Goal: Task Accomplishment & Management: Manage account settings

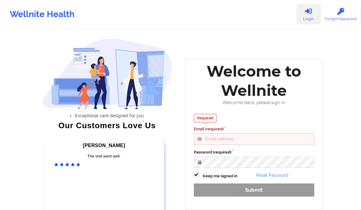
type input "[PERSON_NAME][EMAIL_ADDRESS][DOMAIN_NAME]"
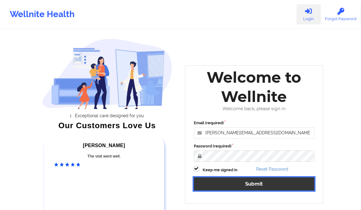
click at [252, 182] on button "Submit" at bounding box center [254, 184] width 121 height 13
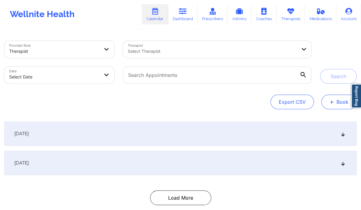
click at [332, 101] on span "+" at bounding box center [331, 101] width 5 height 3
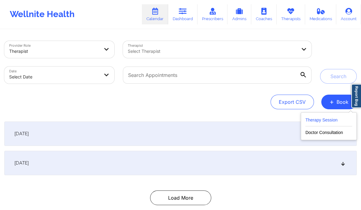
click at [309, 122] on button "Therapy Session" at bounding box center [328, 121] width 47 height 10
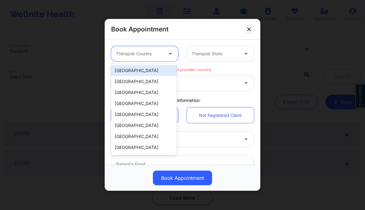
click at [150, 51] on div at bounding box center [139, 53] width 47 height 7
click at [162, 75] on div "[GEOGRAPHIC_DATA]" at bounding box center [144, 70] width 66 height 11
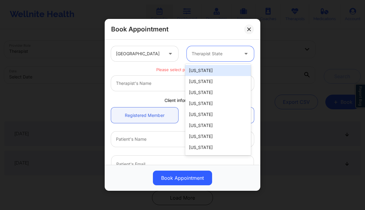
click at [204, 53] on div at bounding box center [215, 53] width 47 height 7
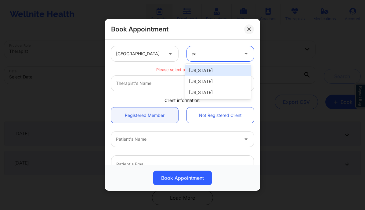
type input "cal"
click at [203, 69] on div "[US_STATE]" at bounding box center [219, 70] width 66 height 11
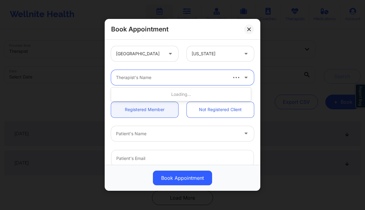
click at [194, 79] on div at bounding box center [171, 77] width 111 height 7
type input "[PERSON_NAME]"
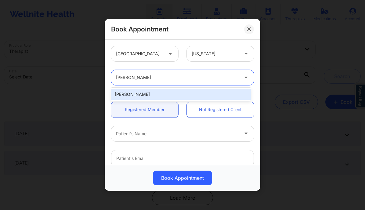
click at [182, 94] on div "[PERSON_NAME]" at bounding box center [181, 94] width 140 height 11
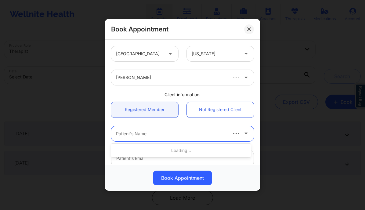
click at [160, 133] on div at bounding box center [171, 133] width 111 height 7
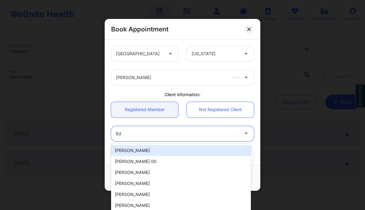
type input "E"
type input "Ed"
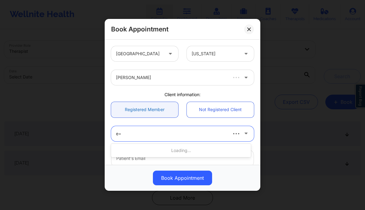
type input "e"
type input "[PERSON_NAME]"
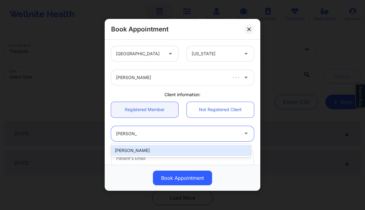
click at [161, 149] on div "[PERSON_NAME]" at bounding box center [181, 150] width 140 height 11
type input "[EMAIL_ADDRESS][DOMAIN_NAME]"
type input "[PHONE_NUMBER]"
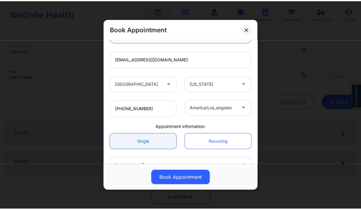
scroll to position [138, 0]
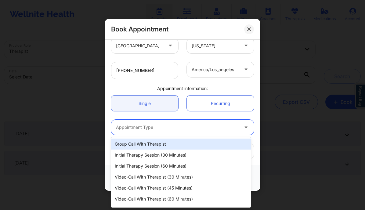
click at [157, 131] on div "Appointment Type" at bounding box center [175, 127] width 128 height 15
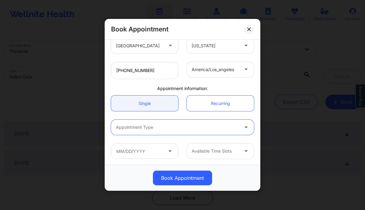
click at [160, 127] on div at bounding box center [177, 127] width 123 height 7
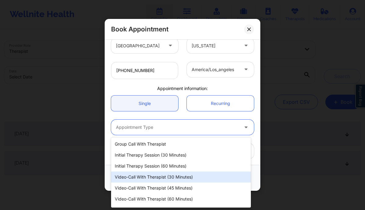
click at [169, 177] on div "Video-Call with Therapist (30 minutes)" at bounding box center [181, 177] width 140 height 11
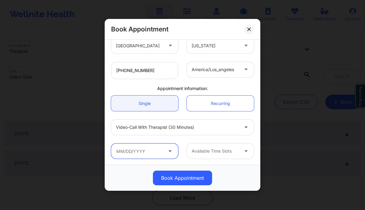
click at [162, 153] on input "text" at bounding box center [144, 151] width 67 height 15
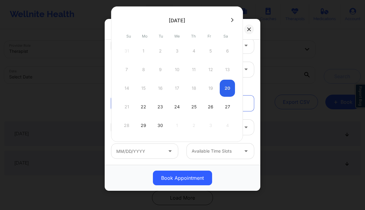
click at [232, 20] on icon at bounding box center [232, 20] width 2 height 5
click at [226, 51] on div "4" at bounding box center [227, 50] width 15 height 17
type input "[DATE]"
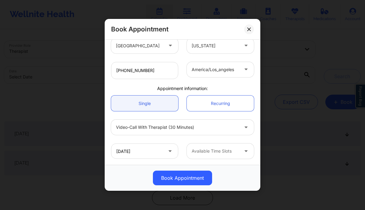
click at [226, 151] on div at bounding box center [215, 151] width 47 height 7
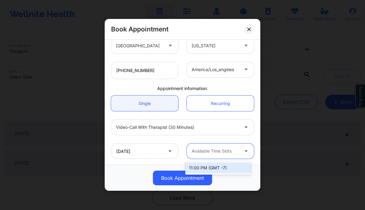
click at [214, 165] on div "11:00 PM (GMT -7)" at bounding box center [219, 168] width 66 height 11
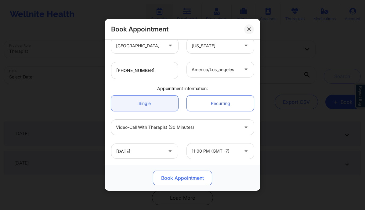
click at [172, 178] on button "Book Appointment" at bounding box center [182, 178] width 59 height 15
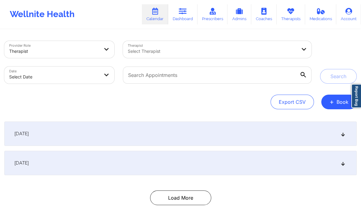
click at [158, 16] on link "Calendar" at bounding box center [155, 14] width 26 height 20
click at [215, 50] on div at bounding box center [206, 51] width 156 height 7
type input "[PERSON_NAME]"
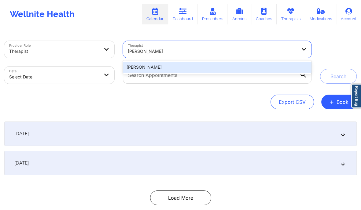
click at [197, 69] on div "[PERSON_NAME]" at bounding box center [217, 67] width 189 height 11
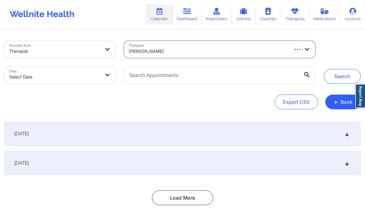
select select "2025-8"
select select "2025-9"
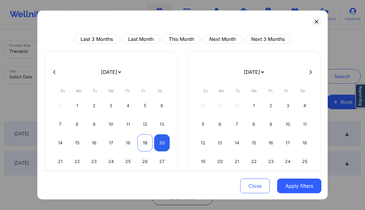
click at [146, 138] on div "19" at bounding box center [146, 142] width 16 height 17
select select "2025-8"
select select "2025-9"
select select "2025-8"
select select "2025-9"
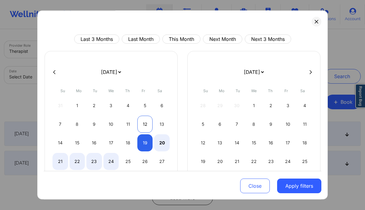
select select "2025-8"
select select "2025-9"
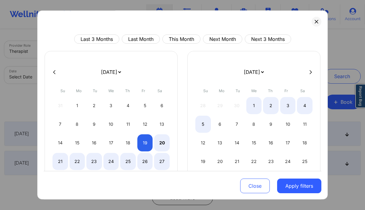
select select "2025-8"
select select "2025-9"
select select "2025-8"
select select "2025-9"
select select "2025-8"
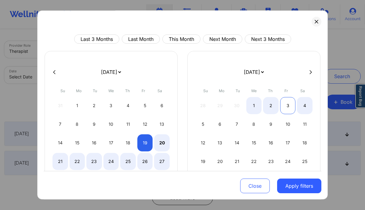
select select "2025-9"
click at [285, 103] on div "3" at bounding box center [289, 105] width 16 height 17
select select "2025-8"
select select "2025-9"
click at [239, 121] on div "7" at bounding box center [238, 124] width 16 height 17
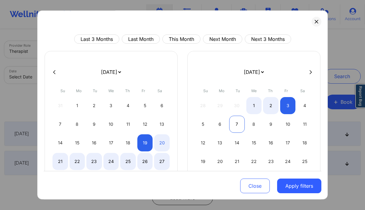
select select "2025-9"
select select "2025-10"
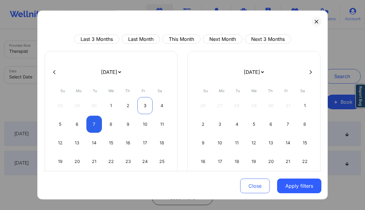
select select "2025-9"
select select "2025-10"
select select "2025-9"
select select "2025-10"
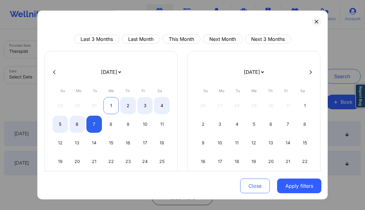
click at [114, 106] on div "1" at bounding box center [112, 105] width 16 height 17
select select "2025-9"
select select "2025-10"
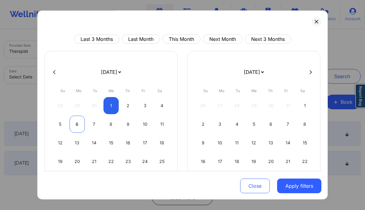
select select "2025-9"
select select "2025-10"
select select "2025-9"
select select "2025-10"
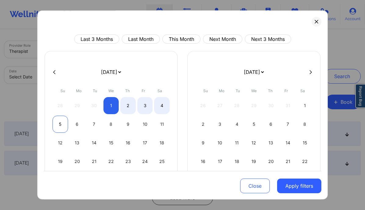
click at [58, 124] on div "5" at bounding box center [61, 124] width 16 height 17
select select "2025-9"
select select "2025-10"
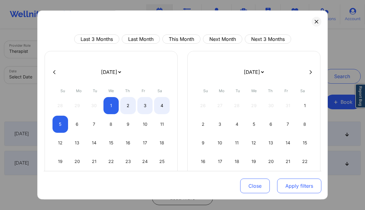
click at [288, 189] on button "Apply filters" at bounding box center [299, 186] width 44 height 15
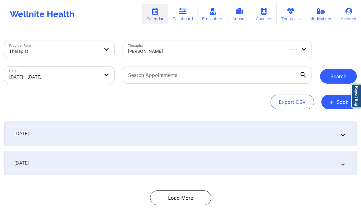
click at [334, 78] on button "Search" at bounding box center [338, 76] width 37 height 15
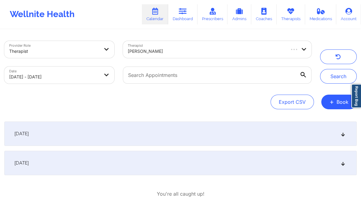
scroll to position [28, 0]
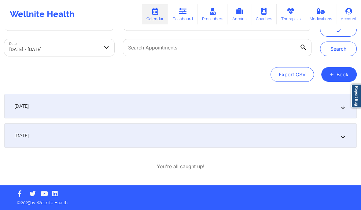
click at [343, 134] on icon at bounding box center [342, 136] width 5 height 4
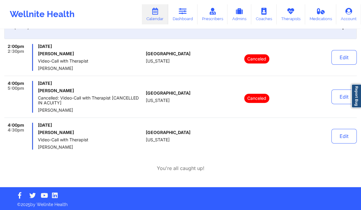
scroll to position [138, 0]
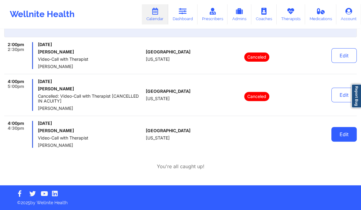
click at [347, 136] on button "Edit" at bounding box center [343, 134] width 25 height 15
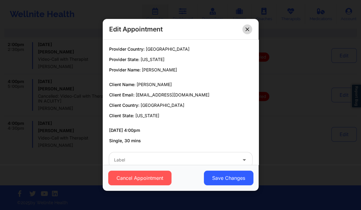
click at [246, 32] on button at bounding box center [247, 29] width 10 height 10
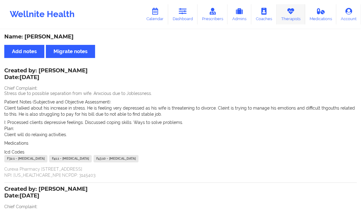
click at [291, 15] on link "Therapists" at bounding box center [291, 14] width 28 height 20
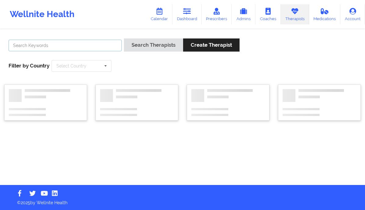
click at [64, 43] on input "text" at bounding box center [65, 46] width 113 height 12
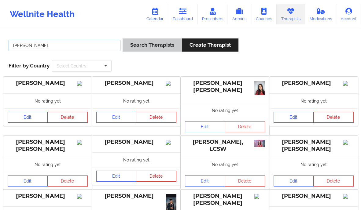
type input "[PERSON_NAME]"
click at [154, 44] on button "Search Therapists" at bounding box center [152, 45] width 59 height 13
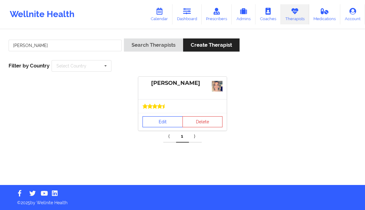
click at [153, 121] on link "Edit" at bounding box center [163, 121] width 40 height 11
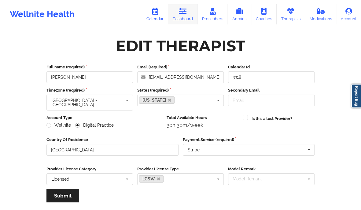
click at [183, 13] on icon at bounding box center [183, 11] width 8 height 7
